Goal: Task Accomplishment & Management: Manage account settings

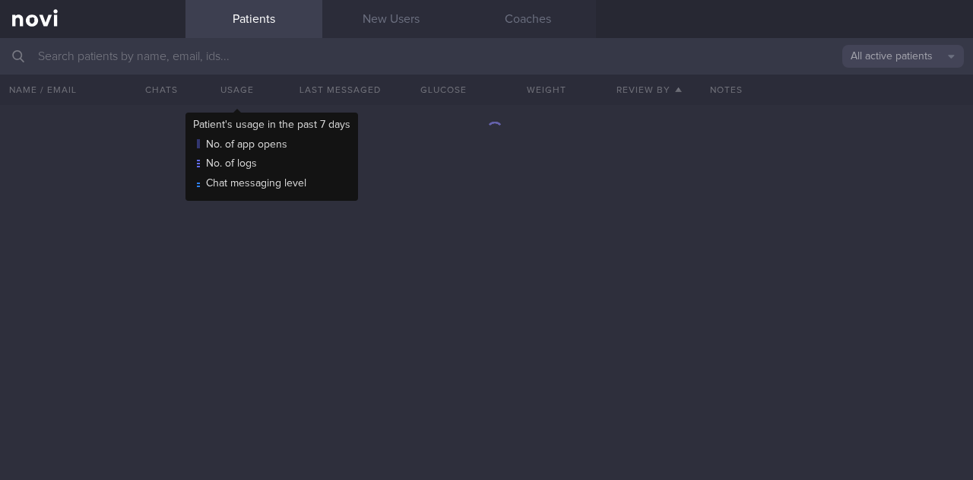
click at [222, 60] on input "text" at bounding box center [486, 56] width 973 height 36
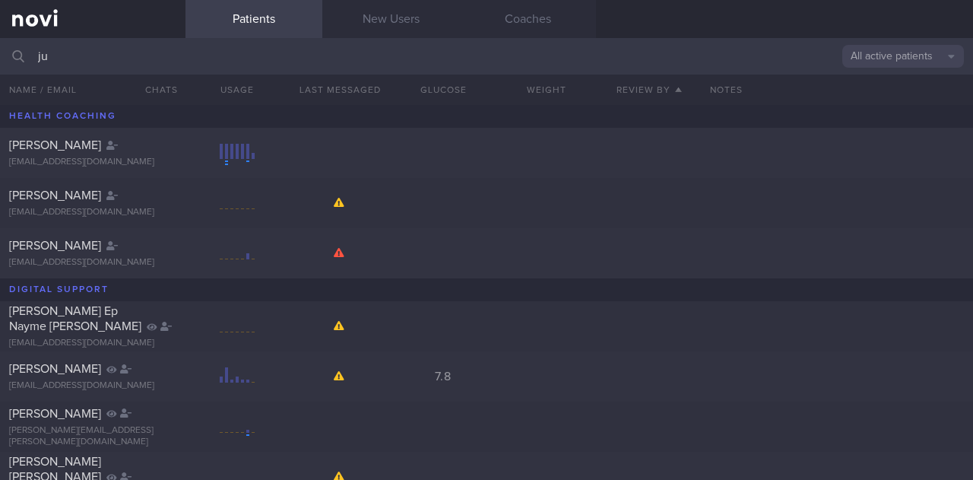
type input "j"
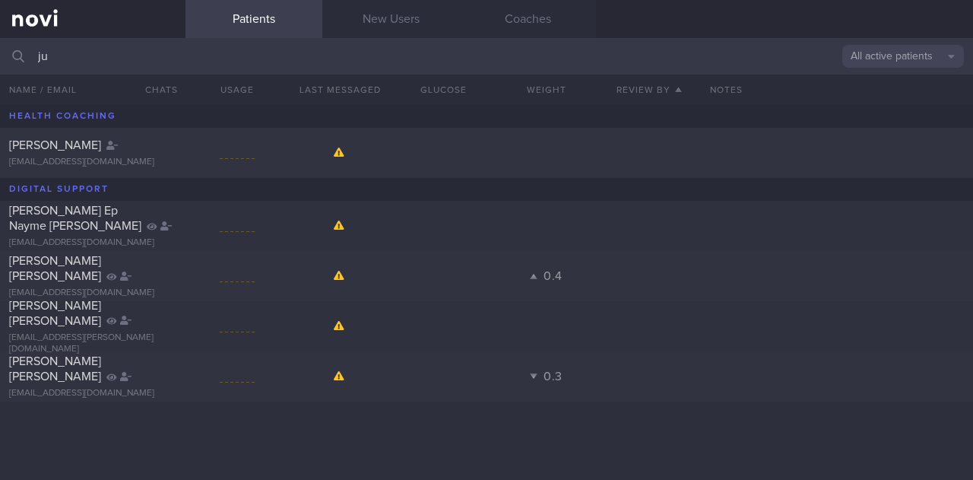
type input "j"
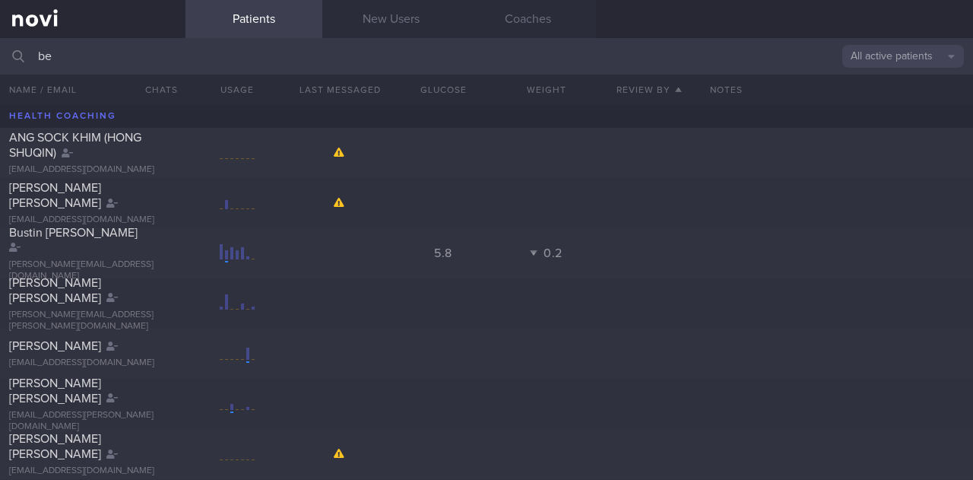
type input "b"
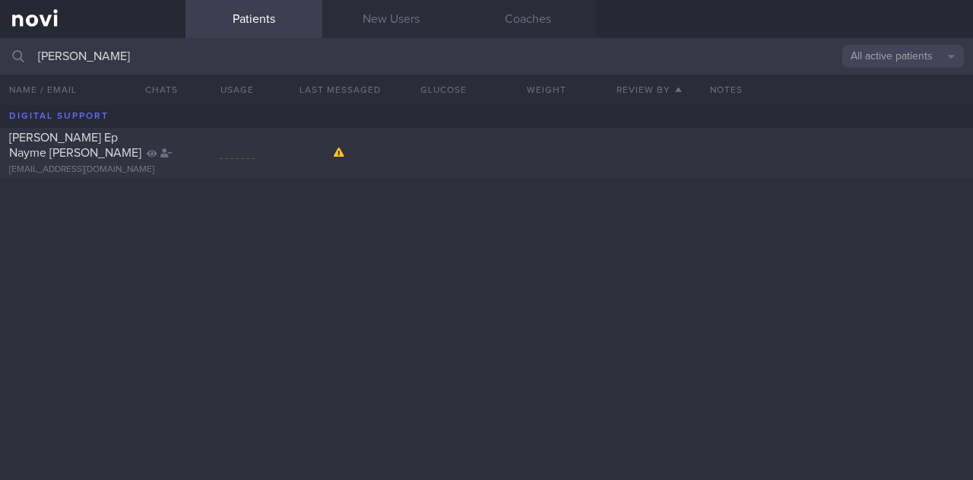
click at [313, 63] on input "julien" at bounding box center [486, 56] width 973 height 36
click at [313, 62] on input "julien" at bounding box center [486, 56] width 973 height 36
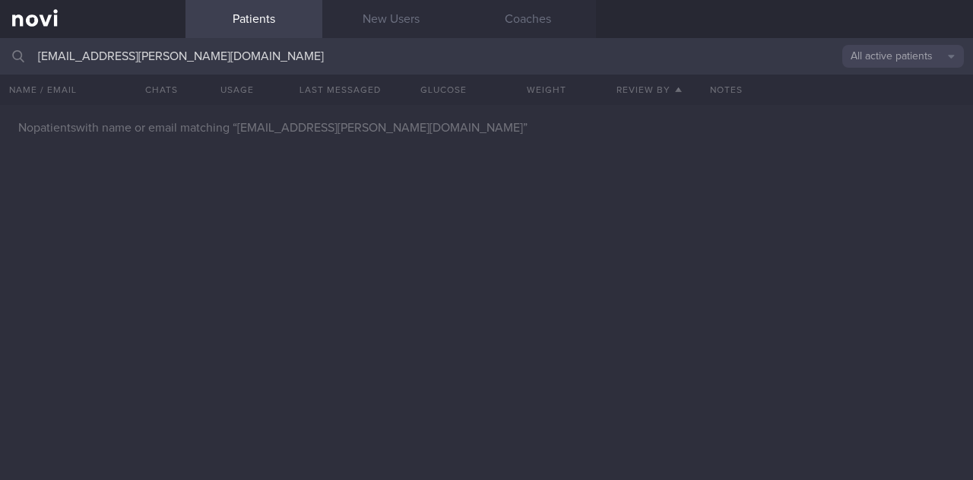
drag, startPoint x: 343, startPoint y: 59, endPoint x: 12, endPoint y: 51, distance: 330.8
click at [12, 51] on div "julienjulien.bera@hotmail.com All active patients Assigned patients All active …" at bounding box center [486, 56] width 973 height 36
type input "julien.bera@hotmail.com"
click at [389, 16] on link "New Users" at bounding box center [390, 19] width 137 height 38
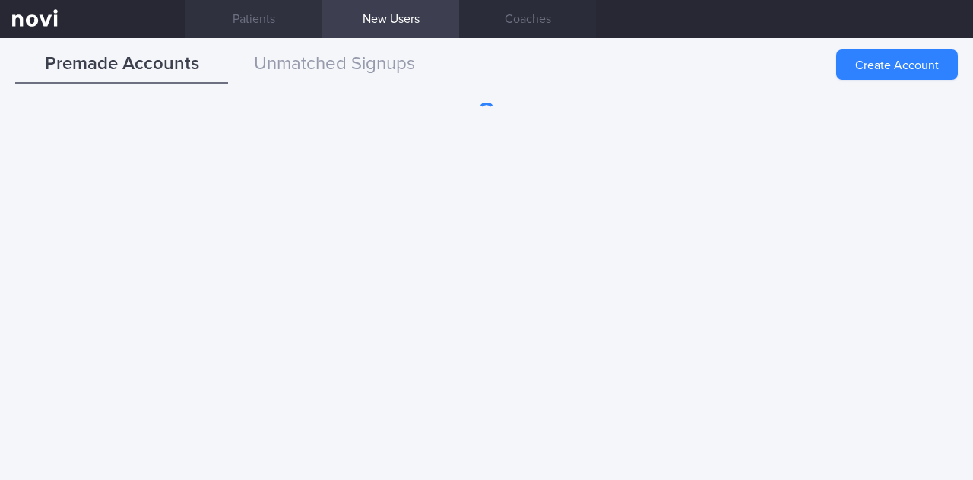
click at [251, 23] on link "Patients" at bounding box center [254, 19] width 137 height 38
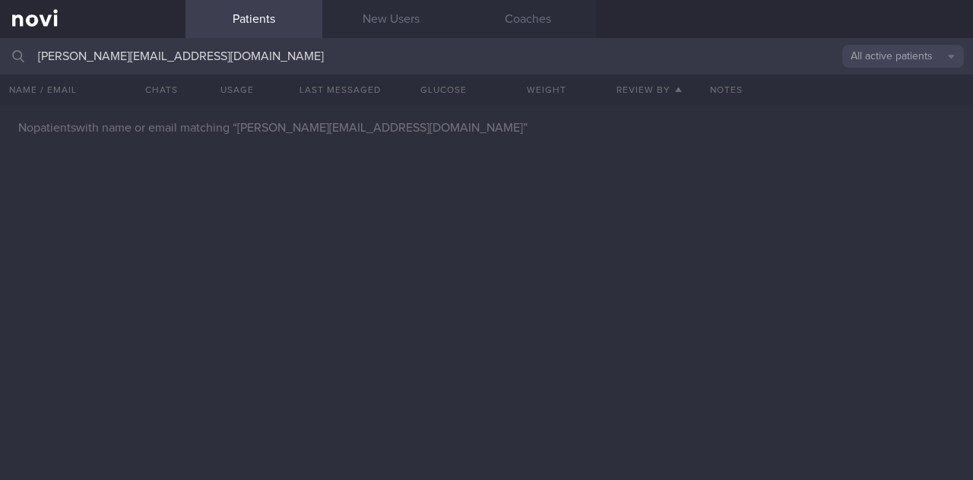
click at [214, 53] on input "julien.bera@hotmail.com" at bounding box center [486, 56] width 973 height 36
click at [890, 56] on button "All active patients" at bounding box center [903, 56] width 122 height 23
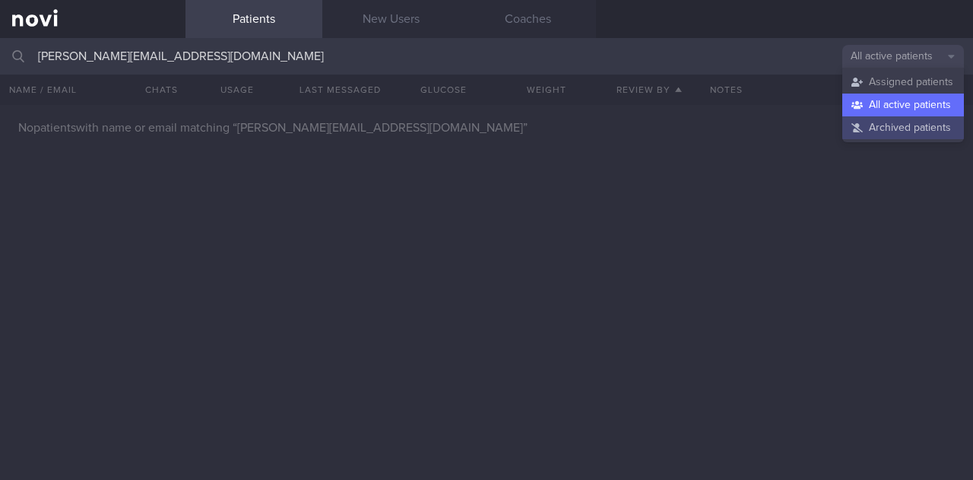
click at [881, 132] on button "Archived patients" at bounding box center [903, 127] width 122 height 23
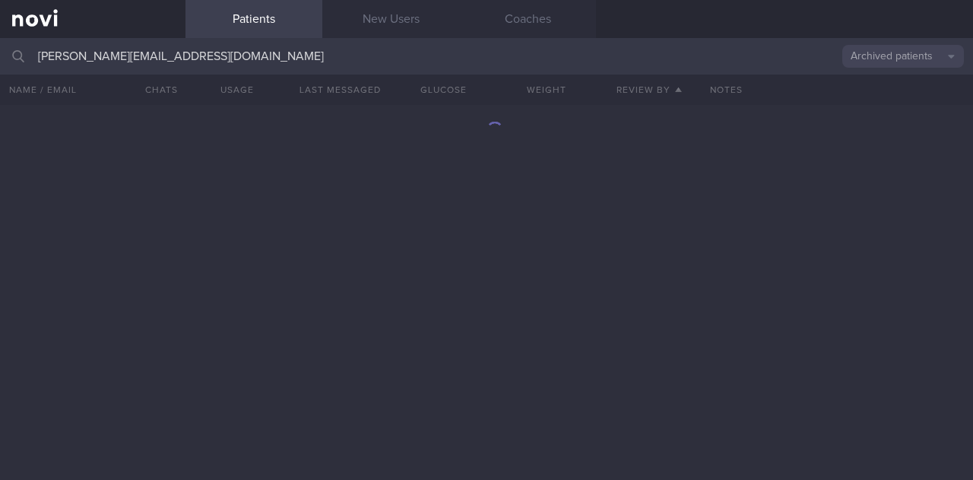
click at [883, 68] on input "julien.bera@hotmail.com" at bounding box center [486, 56] width 973 height 36
click at [881, 62] on button "Archived patients" at bounding box center [903, 56] width 122 height 23
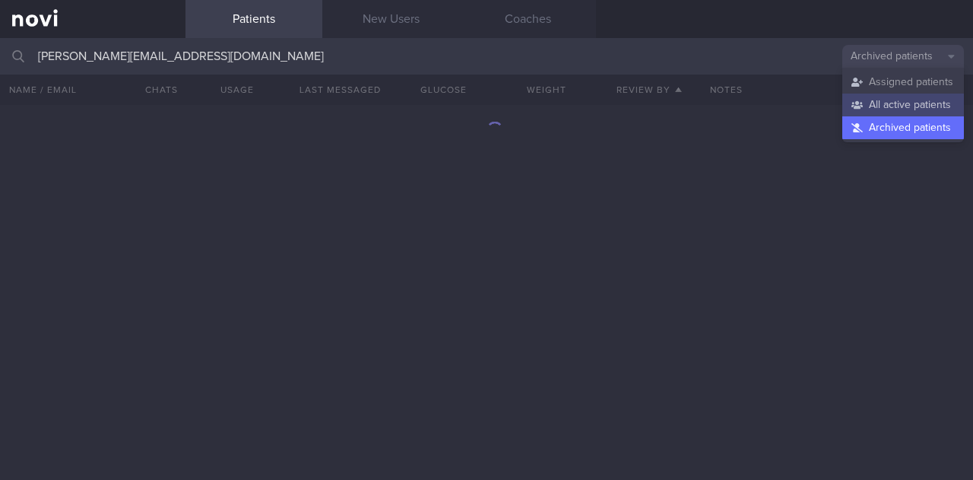
click at [885, 100] on button "All active patients" at bounding box center [903, 105] width 122 height 23
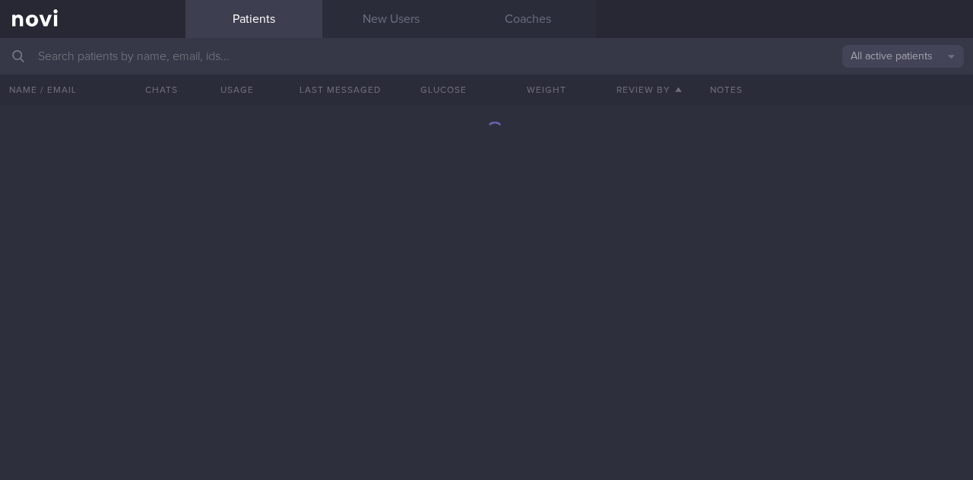
click at [147, 63] on input "text" at bounding box center [486, 56] width 973 height 36
type input "[PERSON_NAME][EMAIL_ADDRESS][DOMAIN_NAME]"
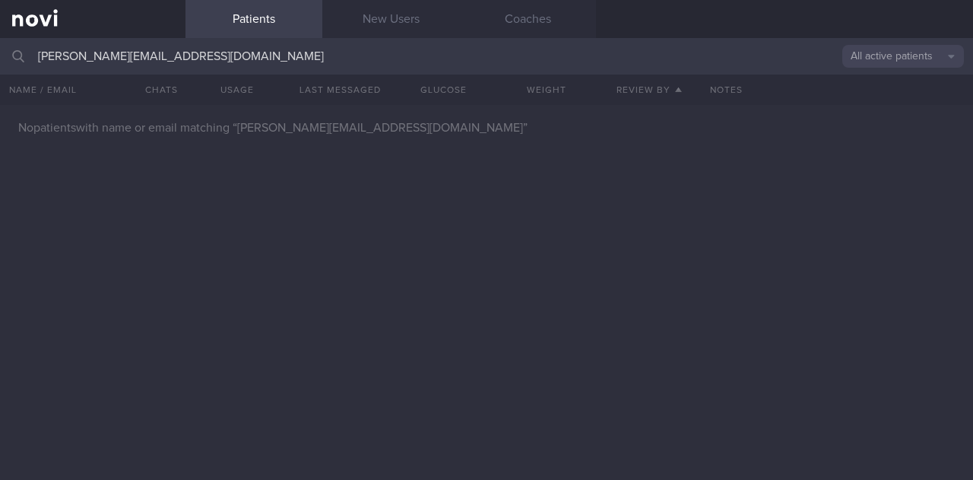
click at [905, 61] on button "All active patients" at bounding box center [903, 56] width 122 height 23
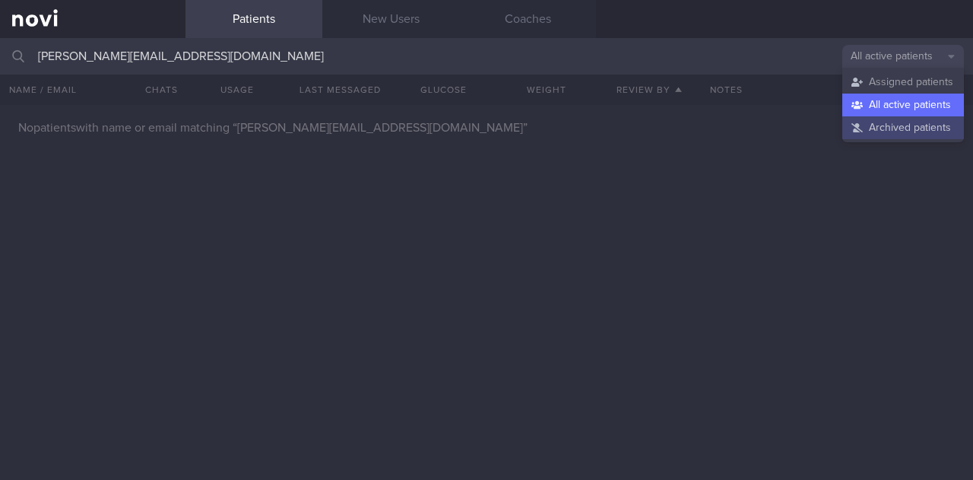
click at [890, 129] on button "Archived patients" at bounding box center [903, 127] width 122 height 23
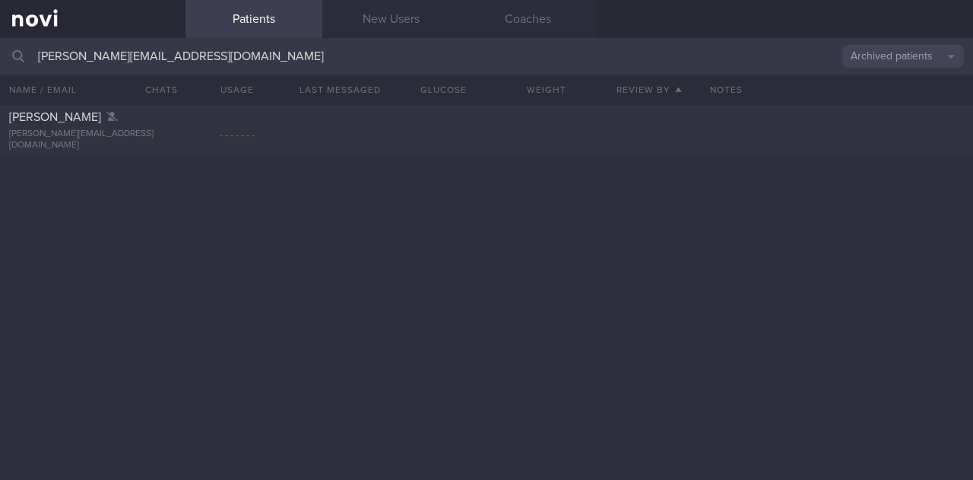
drag, startPoint x: 133, startPoint y: 130, endPoint x: 135, endPoint y: 157, distance: 27.4
click at [146, 214] on div "Julien Bera julien.bera@hotmail.com" at bounding box center [486, 292] width 973 height 375
click at [130, 138] on div "[PERSON_NAME][EMAIL_ADDRESS][DOMAIN_NAME]" at bounding box center [92, 139] width 167 height 23
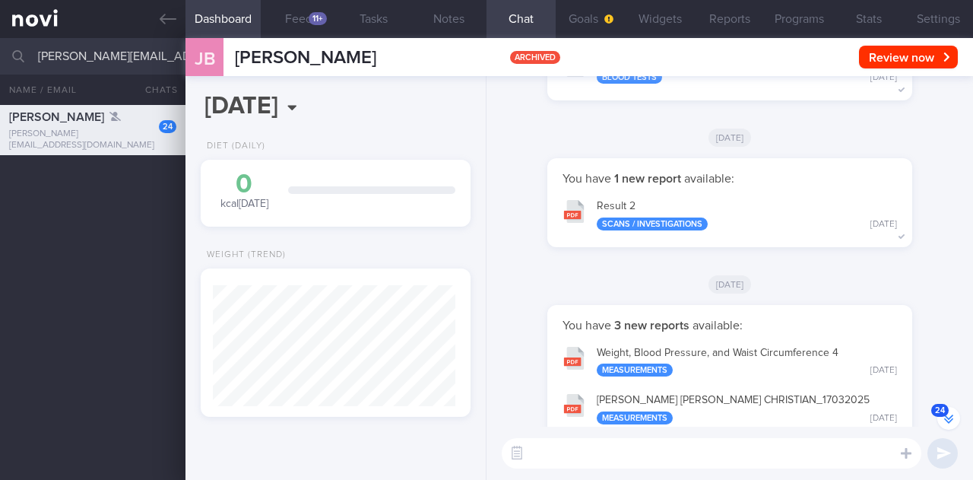
scroll to position [-132, 0]
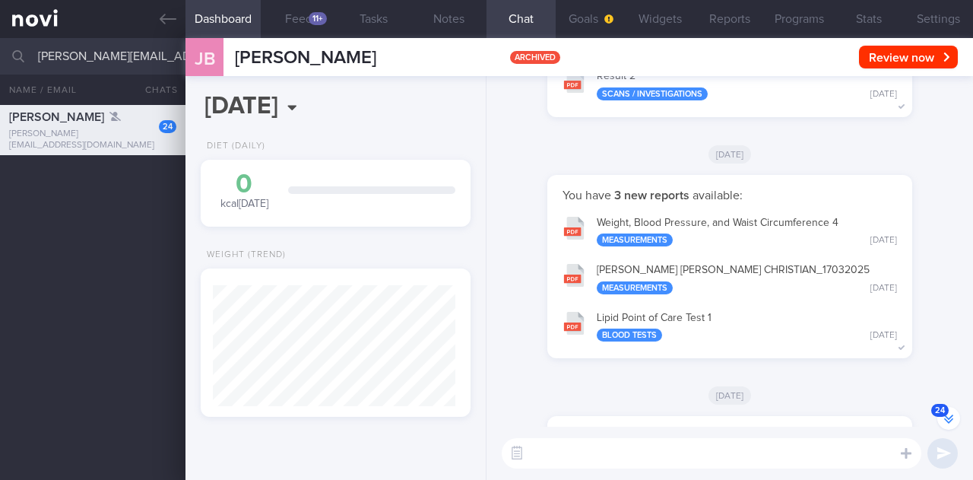
click at [947, 417] on button "24" at bounding box center [948, 418] width 23 height 23
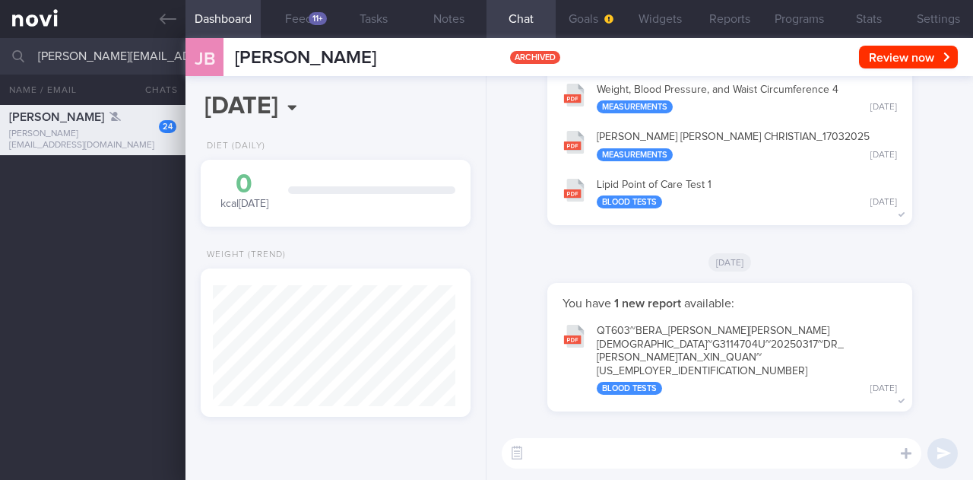
scroll to position [0, 0]
click at [175, 18] on icon at bounding box center [168, 19] width 17 height 11
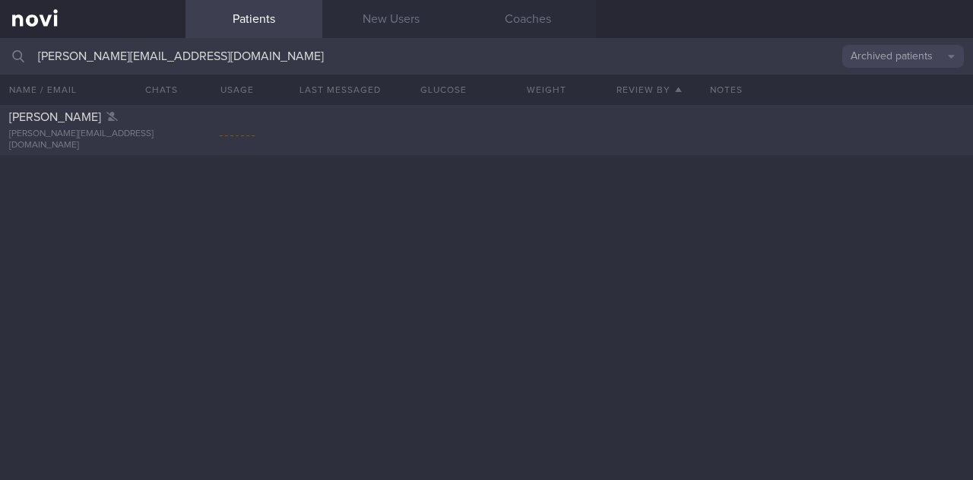
click at [293, 132] on div "Julien Bera julien.bera@hotmail.com" at bounding box center [486, 130] width 973 height 50
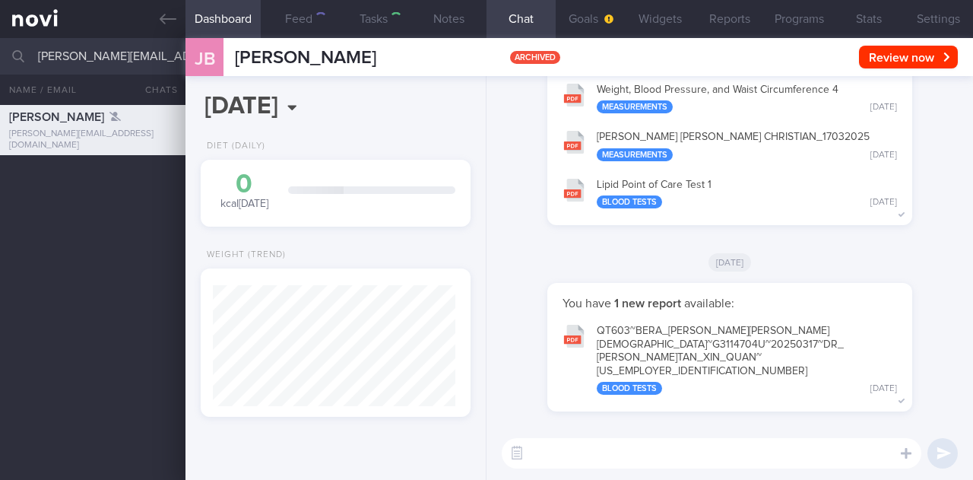
scroll to position [120, 243]
click at [934, 17] on button "Settings" at bounding box center [938, 19] width 69 height 38
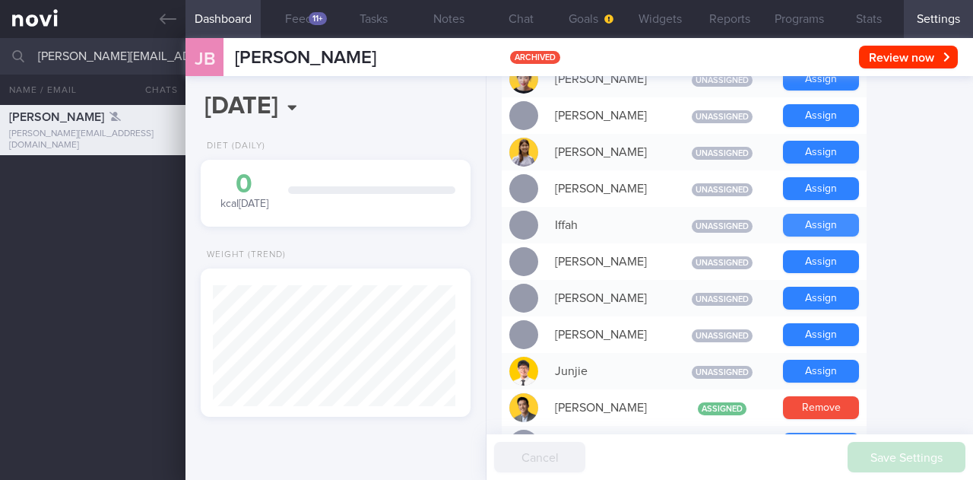
scroll to position [912, 0]
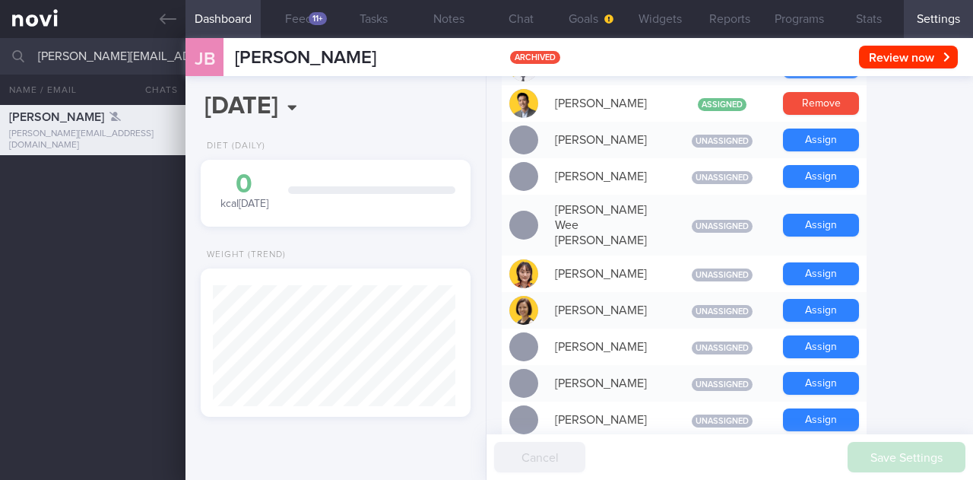
drag, startPoint x: 314, startPoint y: 23, endPoint x: 312, endPoint y: 40, distance: 16.8
click at [314, 22] on div "11+" at bounding box center [318, 18] width 18 height 13
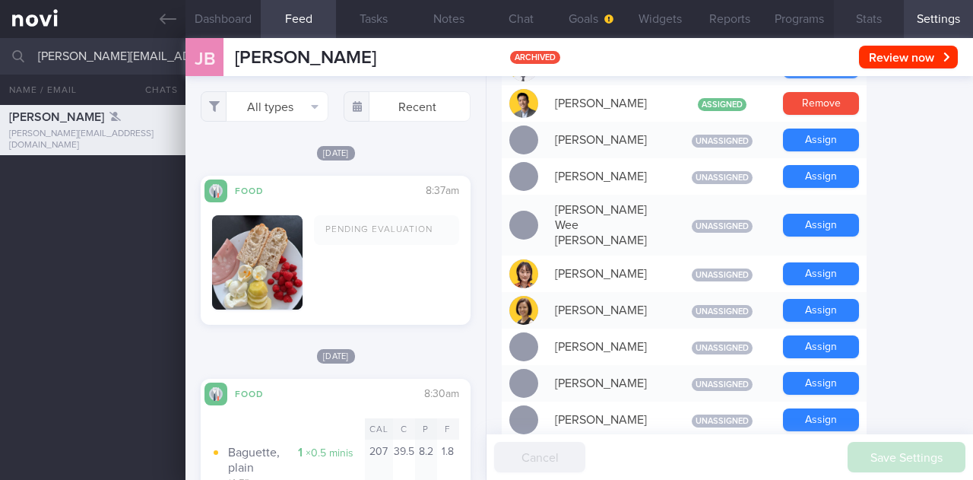
click at [877, 17] on button "Stats" at bounding box center [868, 19] width 69 height 38
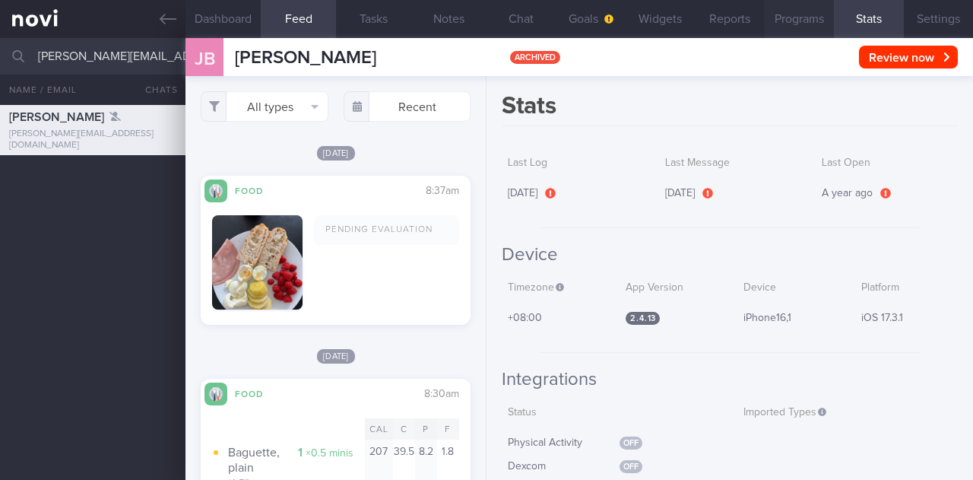
click at [824, 19] on button "Programs" at bounding box center [799, 19] width 69 height 38
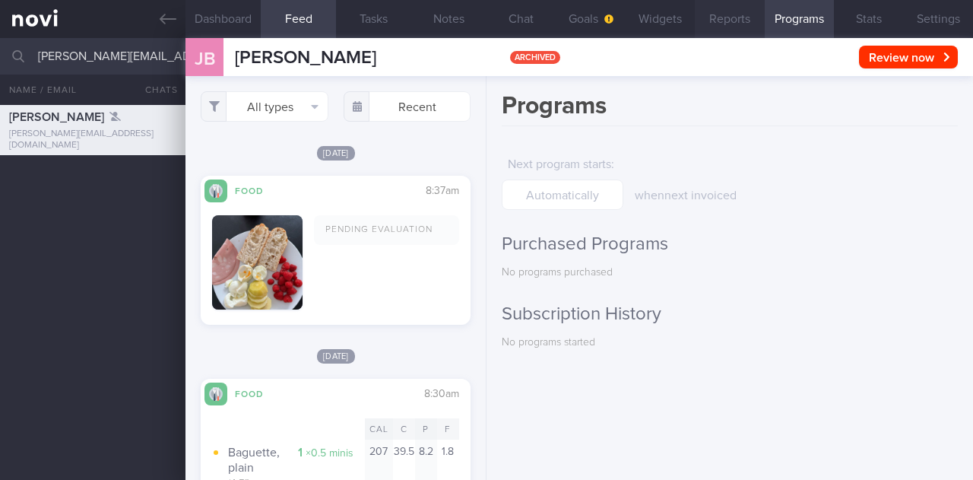
click at [744, 29] on button "Reports" at bounding box center [729, 19] width 69 height 38
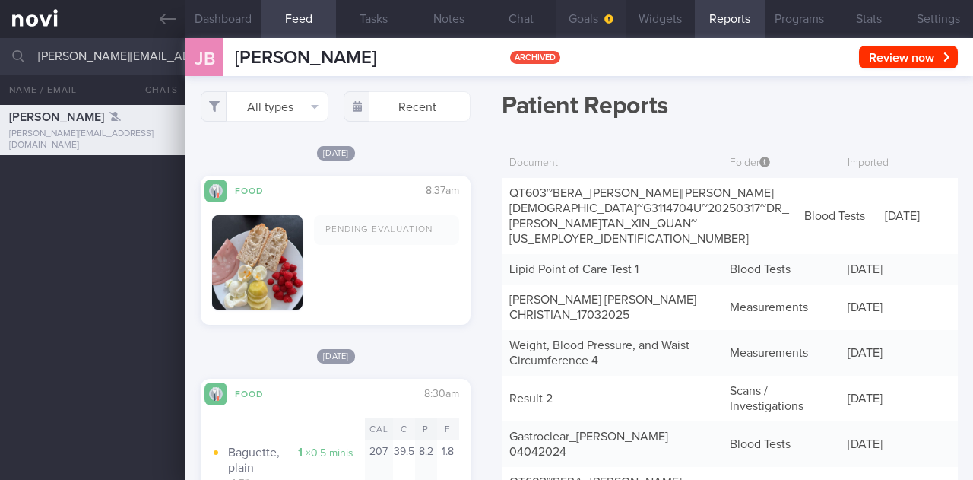
click at [607, 8] on button "Goals" at bounding box center [590, 19] width 69 height 38
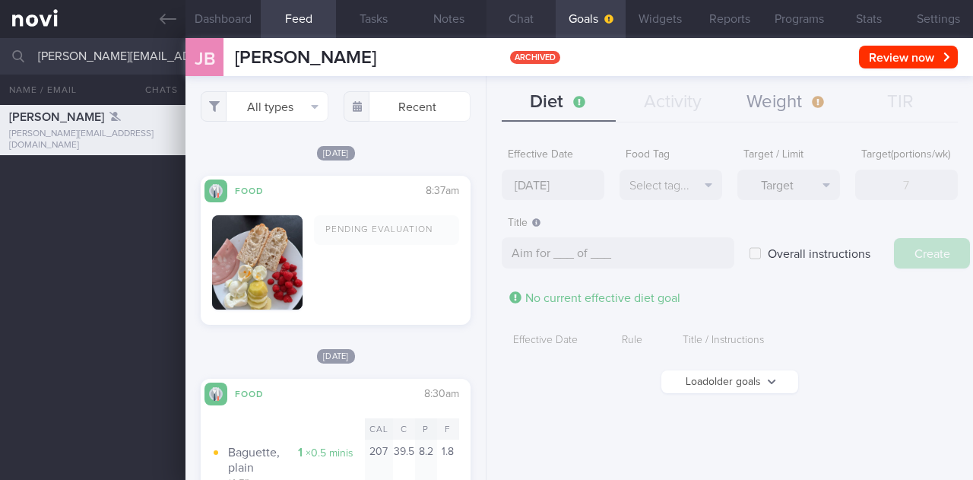
click at [532, 20] on button "Chat" at bounding box center [521, 19] width 69 height 38
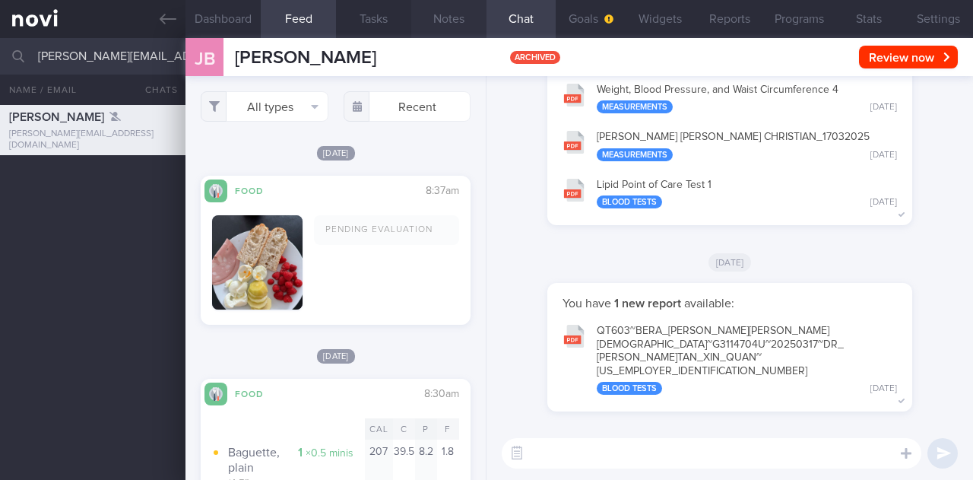
click at [443, 21] on button "Notes" at bounding box center [448, 19] width 75 height 38
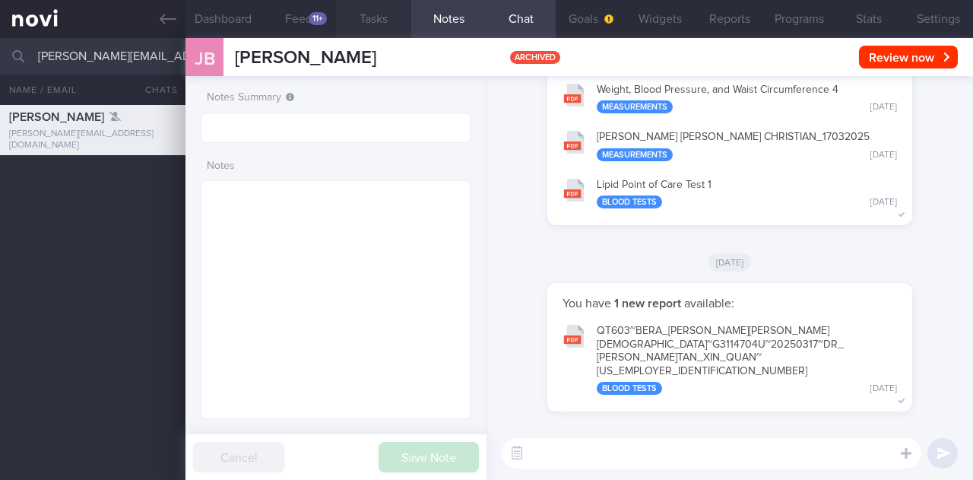
click at [379, 27] on button "Tasks" at bounding box center [373, 19] width 75 height 38
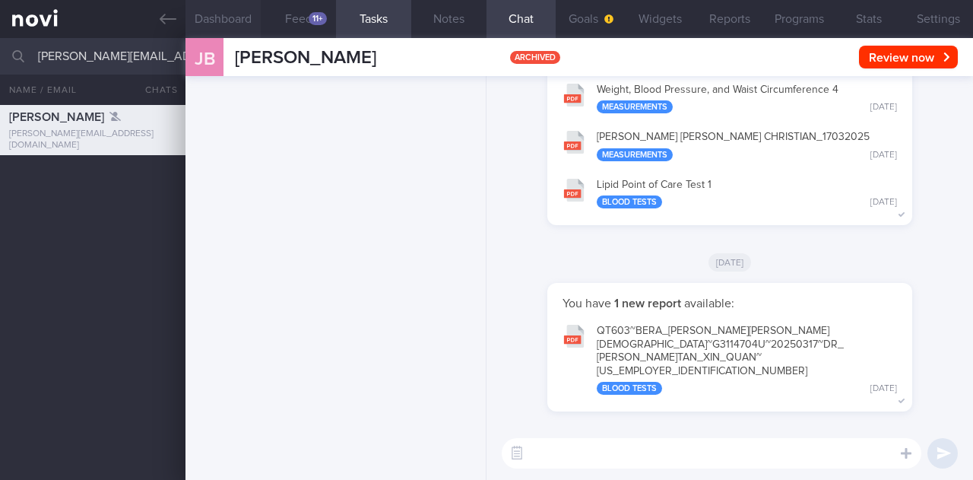
click at [236, 17] on button "Dashboard" at bounding box center [223, 19] width 75 height 38
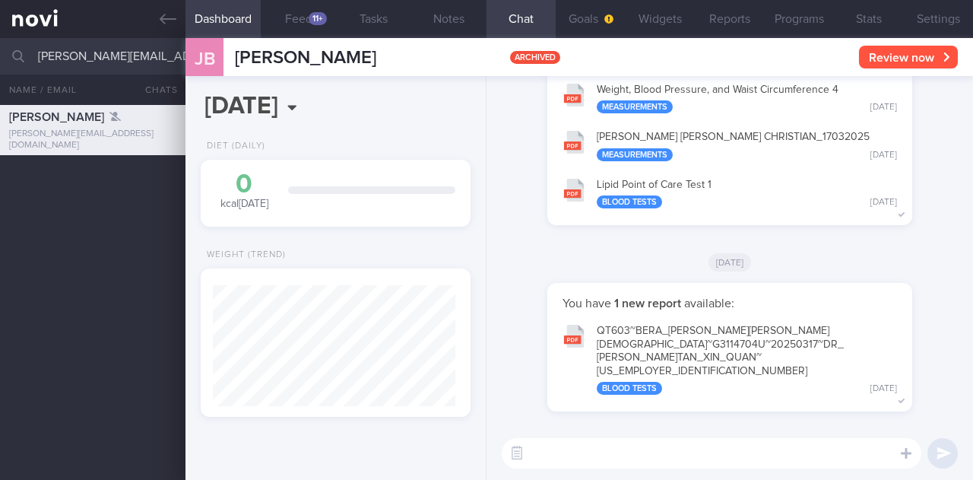
click at [917, 54] on button "Review now" at bounding box center [908, 57] width 99 height 23
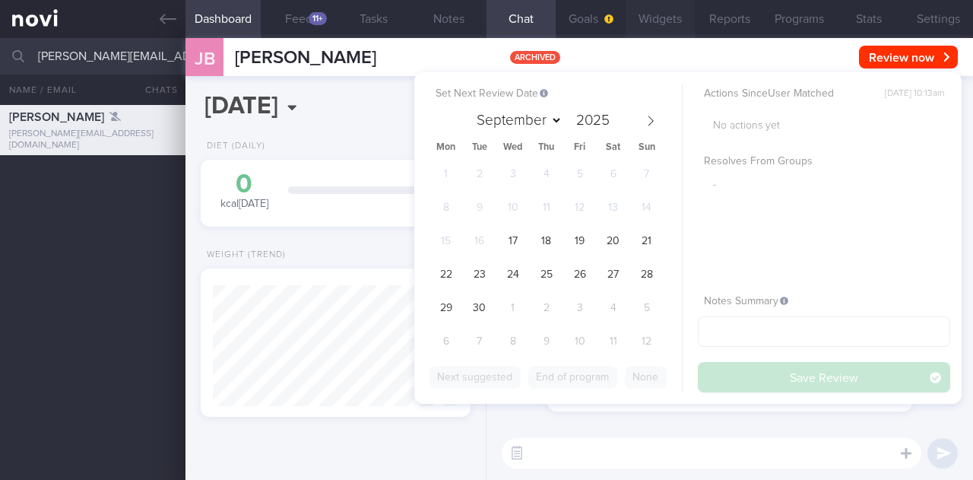
click at [626, 21] on button "Widgets" at bounding box center [660, 19] width 69 height 38
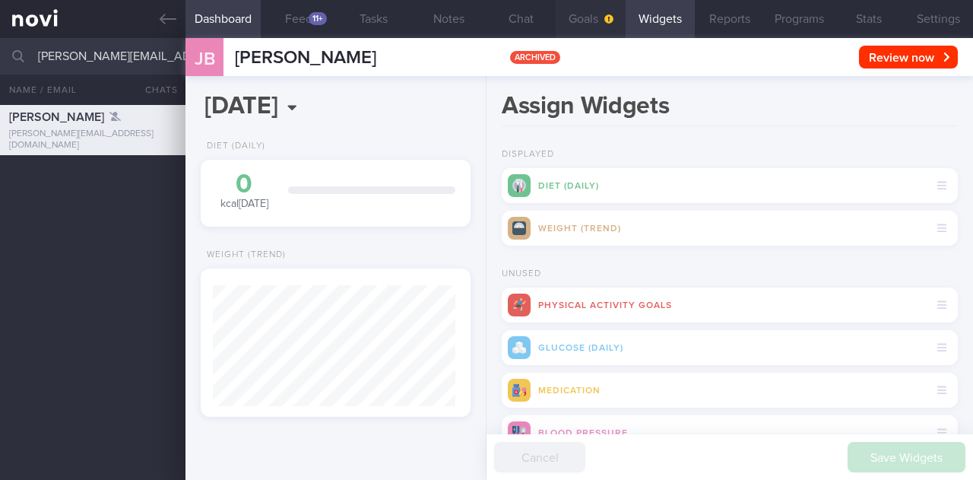
click at [602, 22] on span "button" at bounding box center [607, 19] width 12 height 12
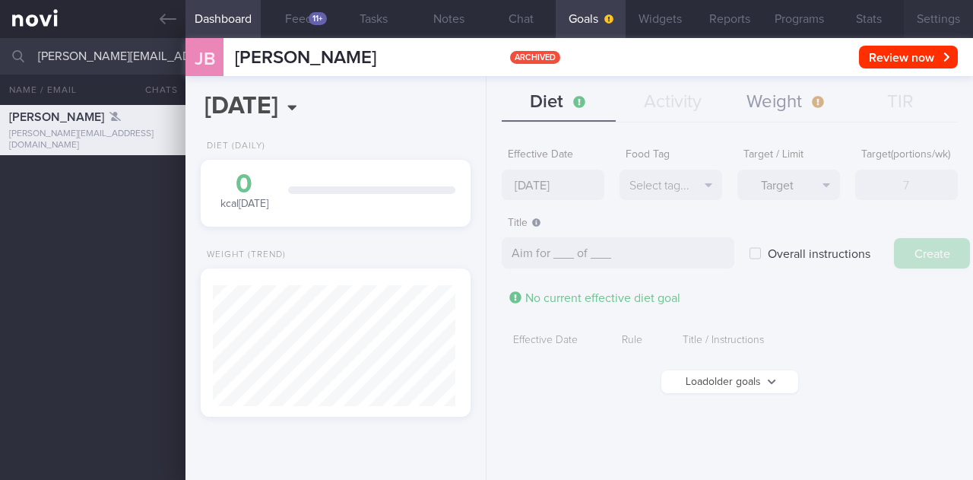
click at [931, 13] on button "Settings" at bounding box center [938, 19] width 69 height 38
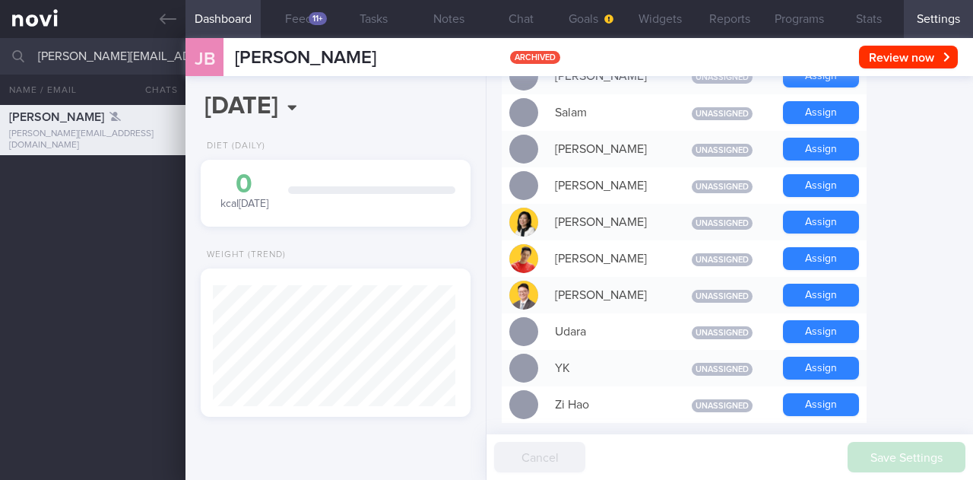
scroll to position [1439, 0]
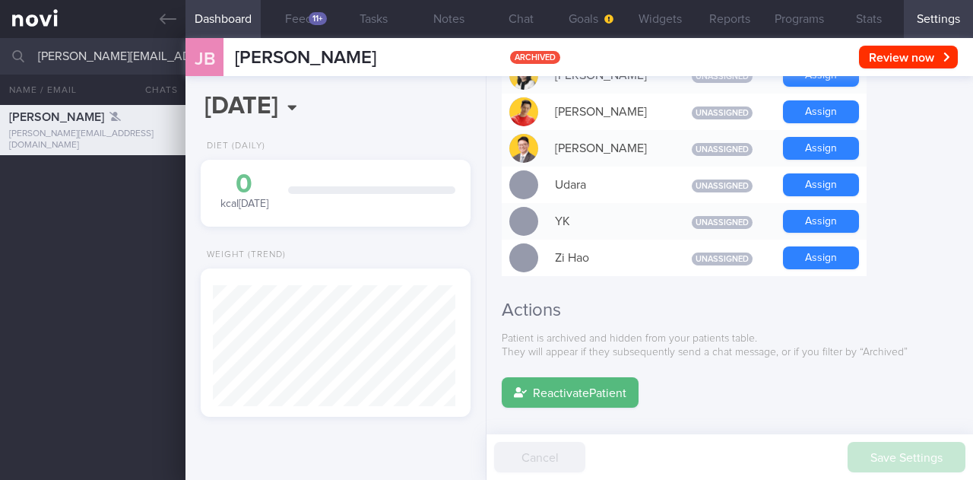
drag, startPoint x: 573, startPoint y: 287, endPoint x: 872, endPoint y: 289, distance: 298.8
click at [872, 332] on p "Patient is archived and hidden from your patients table. They will appear if th…" at bounding box center [730, 345] width 456 height 27
click at [614, 377] on button "Reactivate Patient" at bounding box center [570, 392] width 137 height 30
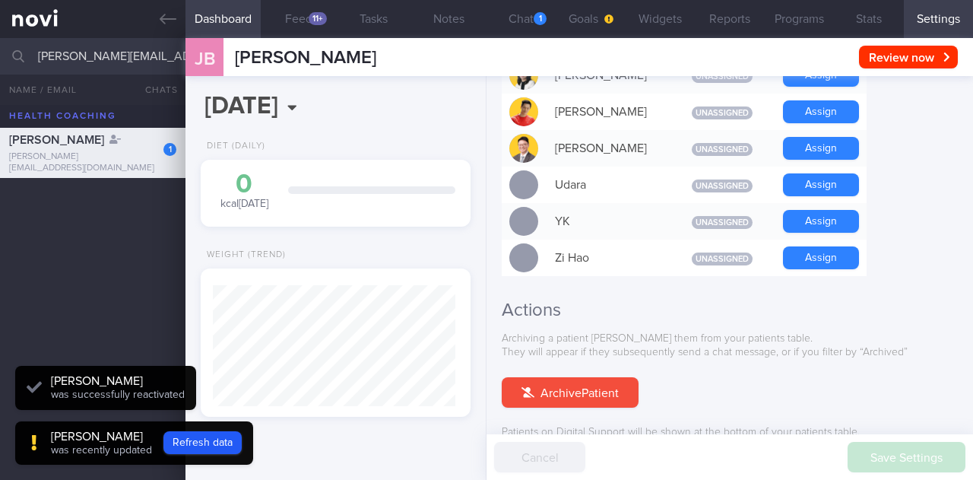
scroll to position [1452, 0]
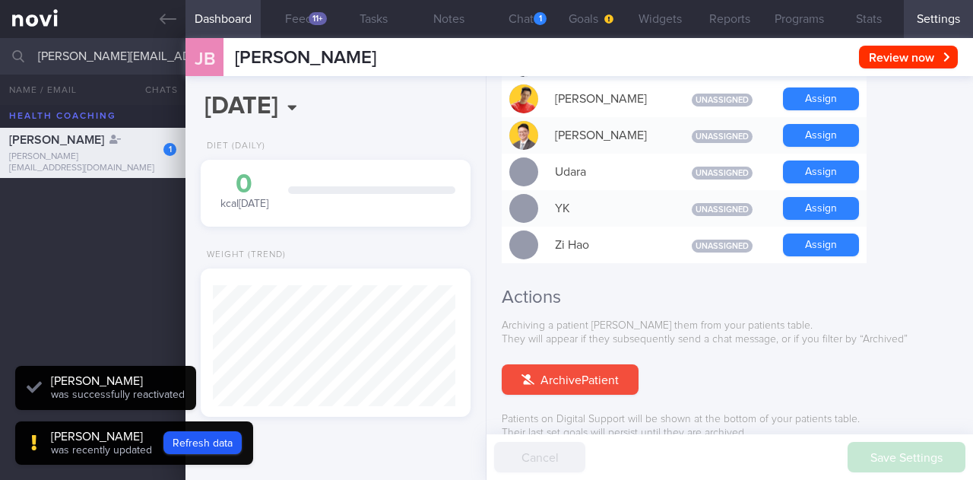
click at [59, 153] on div "1 Julien Bera julien.bera@hotmail.com" at bounding box center [93, 153] width 186 height 42
click at [207, 454] on div "Julien Bera was recently updated Refresh data" at bounding box center [134, 443] width 238 height 44
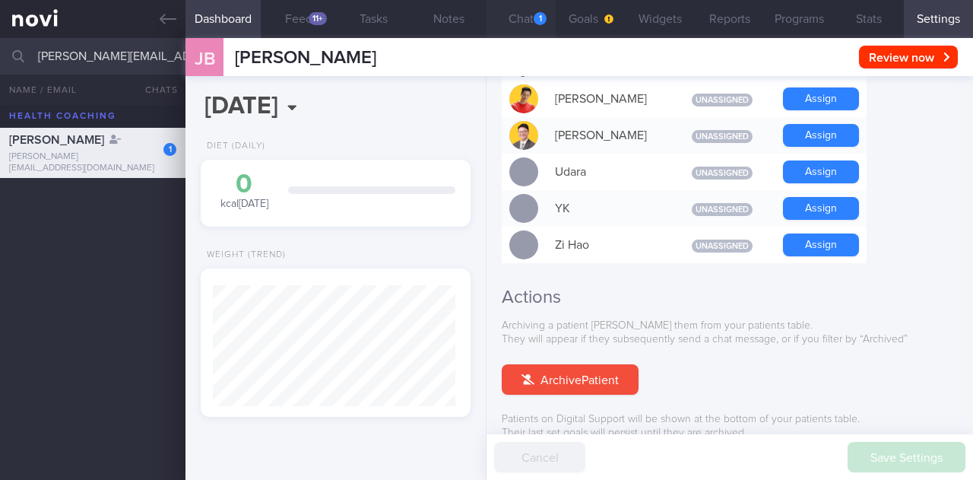
click at [532, 24] on button "Chat 1" at bounding box center [521, 19] width 69 height 38
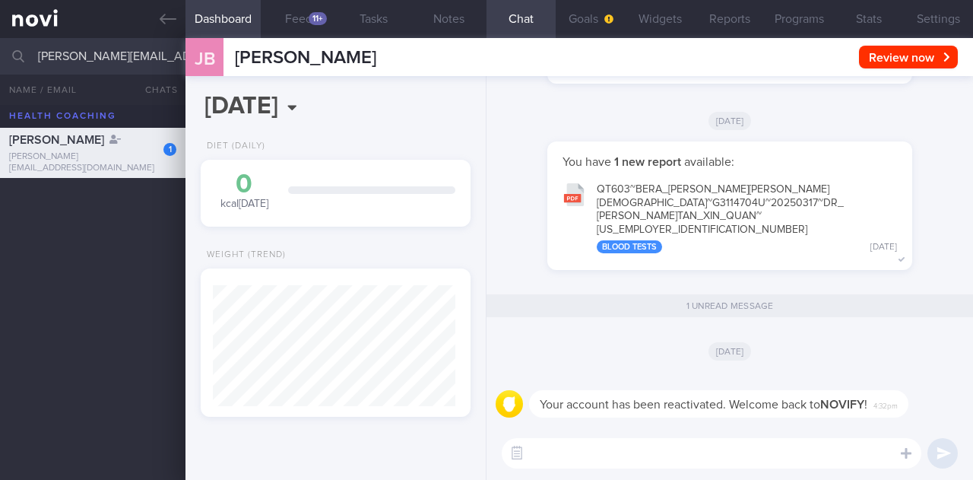
click at [113, 147] on div "Julien Bera" at bounding box center [90, 139] width 163 height 15
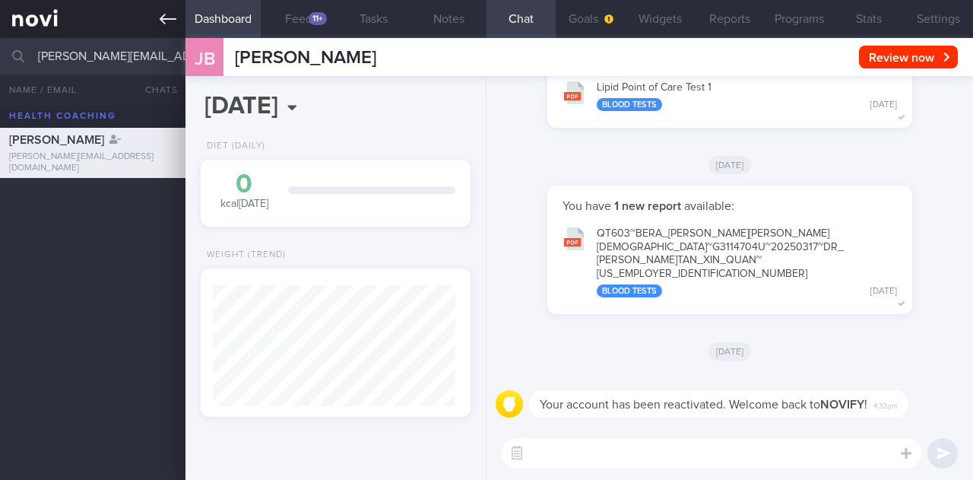
click at [54, 27] on link at bounding box center [93, 19] width 186 height 38
